Goal: Task Accomplishment & Management: Manage account settings

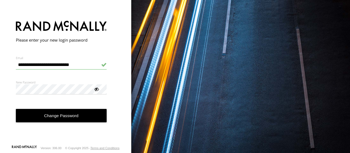
click at [95, 91] on div at bounding box center [96, 88] width 5 height 5
click at [71, 116] on button "Change Password" at bounding box center [61, 115] width 91 height 13
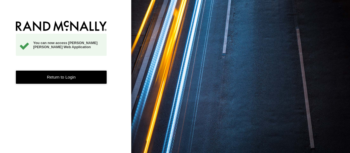
click at [71, 77] on link "Return to Login" at bounding box center [61, 77] width 91 height 13
